Goal: Transaction & Acquisition: Purchase product/service

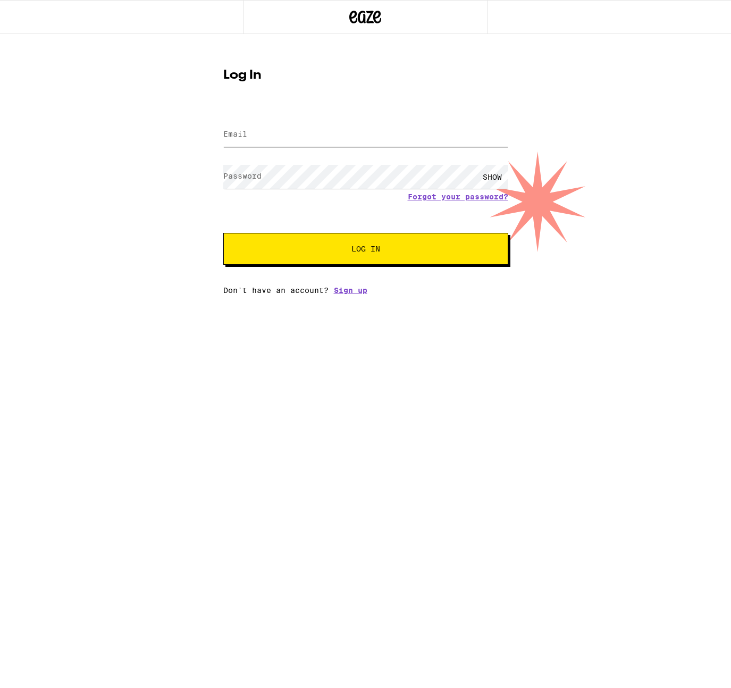
type input "[PERSON_NAME][EMAIL_ADDRESS][DOMAIN_NAME]"
drag, startPoint x: 382, startPoint y: 250, endPoint x: 418, endPoint y: 262, distance: 37.7
click at [382, 250] on span "Log In" at bounding box center [365, 248] width 199 height 7
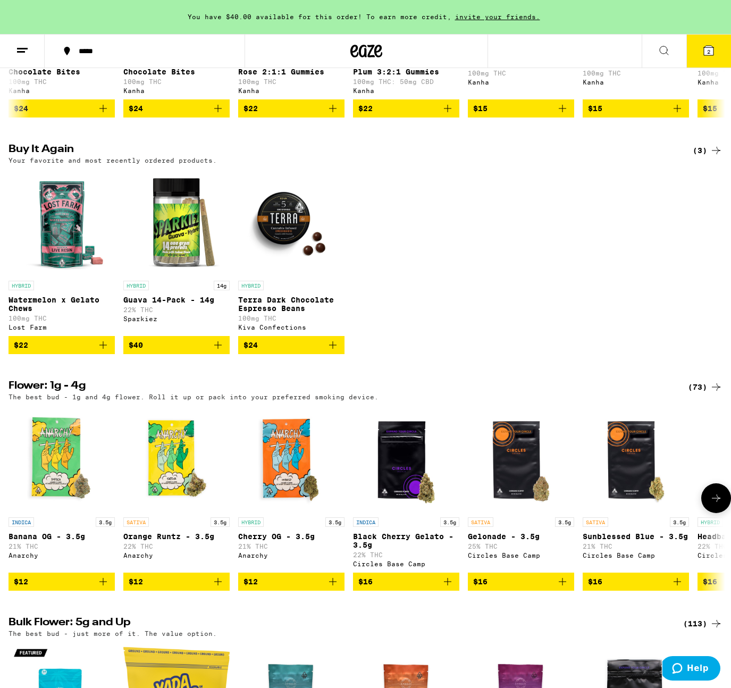
scroll to position [614, 0]
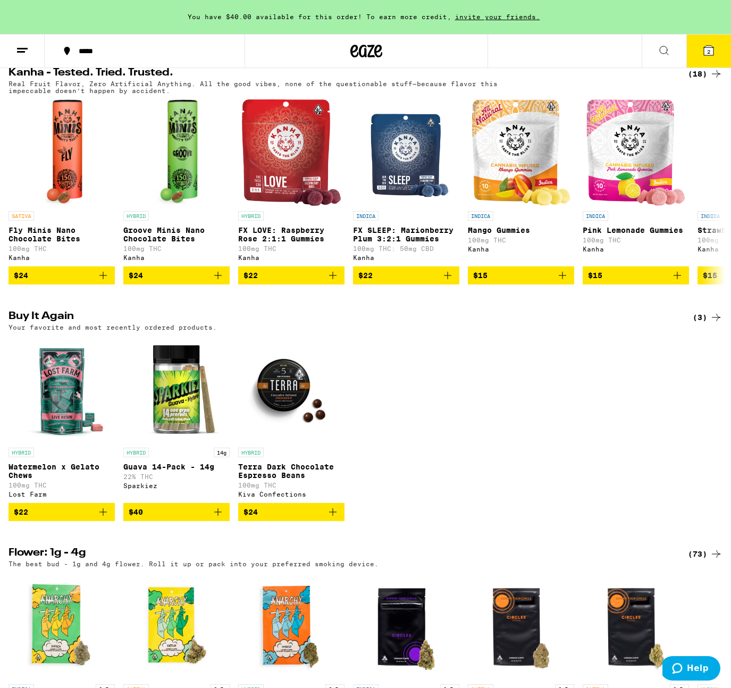
click at [358, 13] on span "You have $40.00 available for this order! To earn more credit," at bounding box center [320, 16] width 264 height 7
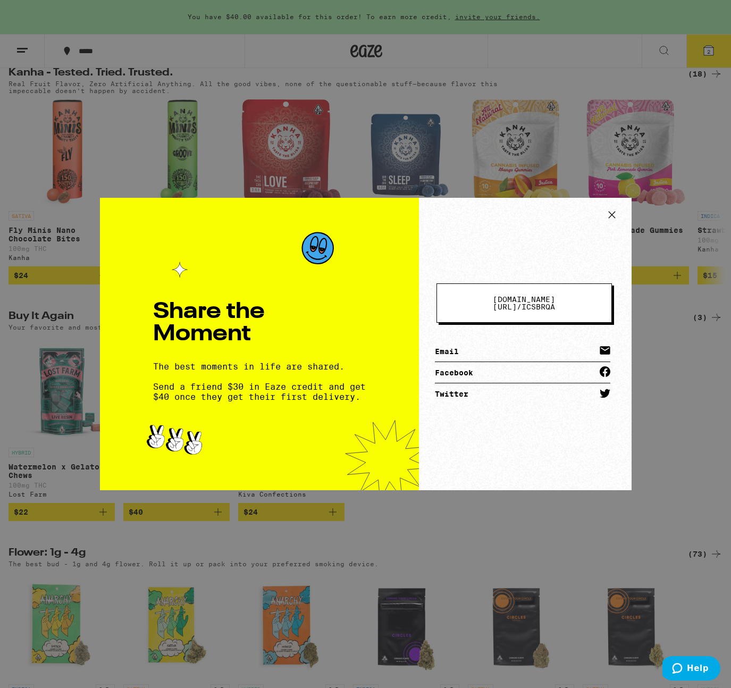
click at [610, 214] on icon at bounding box center [612, 215] width 16 height 16
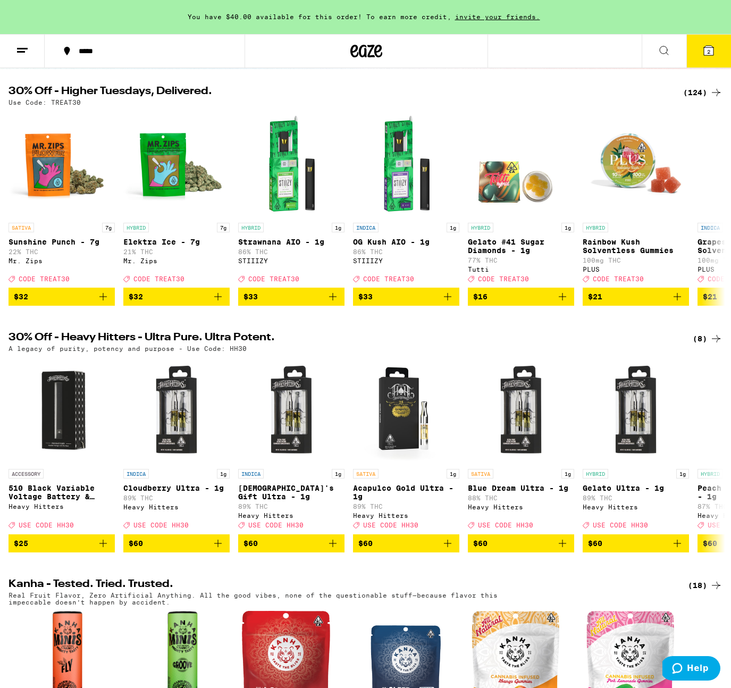
scroll to position [0, 0]
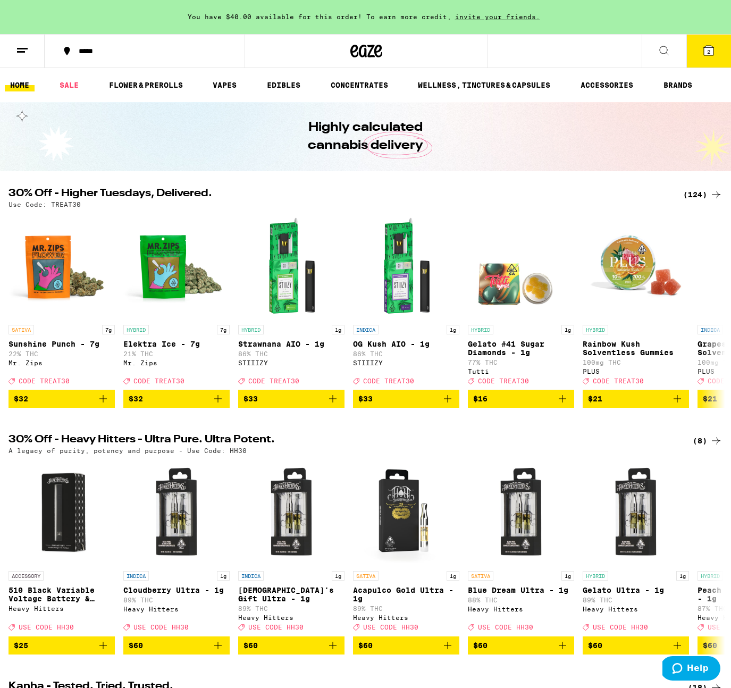
click at [697, 196] on div "(124)" at bounding box center [702, 194] width 39 height 13
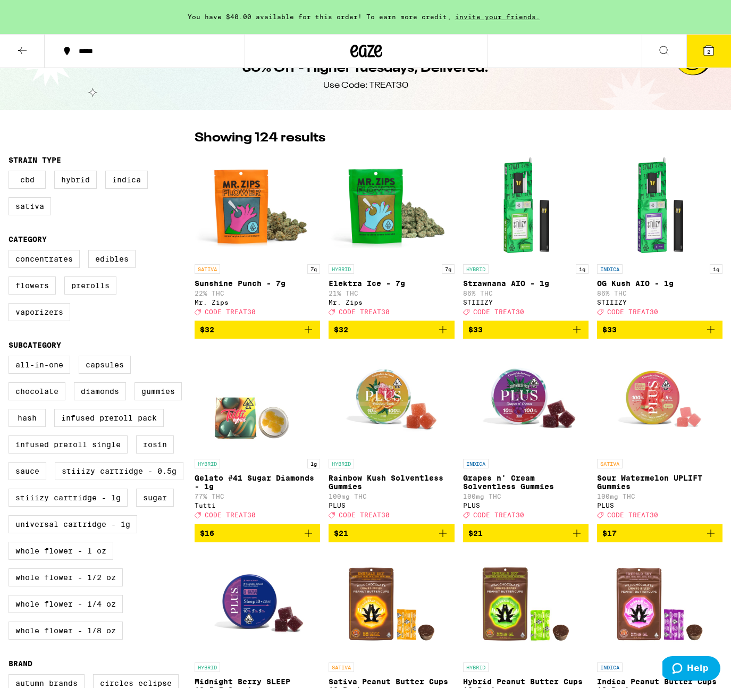
scroll to position [39, 0]
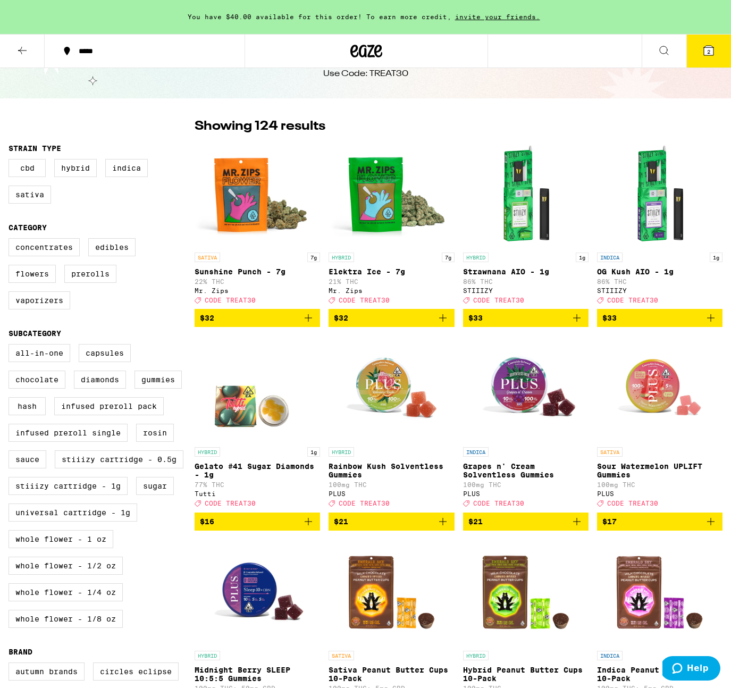
drag, startPoint x: 56, startPoint y: 306, endPoint x: 104, endPoint y: 316, distance: 49.5
click at [56, 306] on label "Vaporizers" at bounding box center [40, 300] width 62 height 18
click at [11, 240] on input "Vaporizers" at bounding box center [11, 240] width 1 height 1
checkbox input "true"
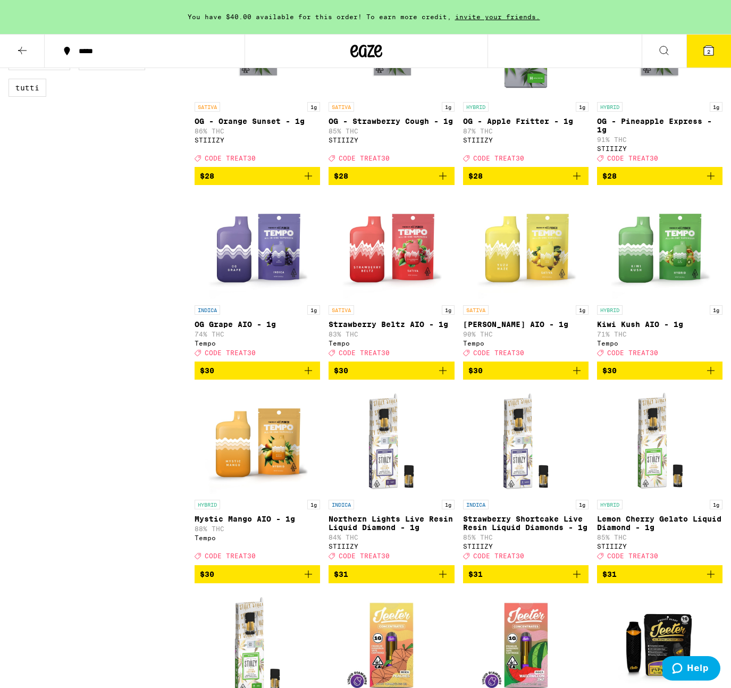
scroll to position [827, 0]
